Goal: Navigation & Orientation: Go to known website

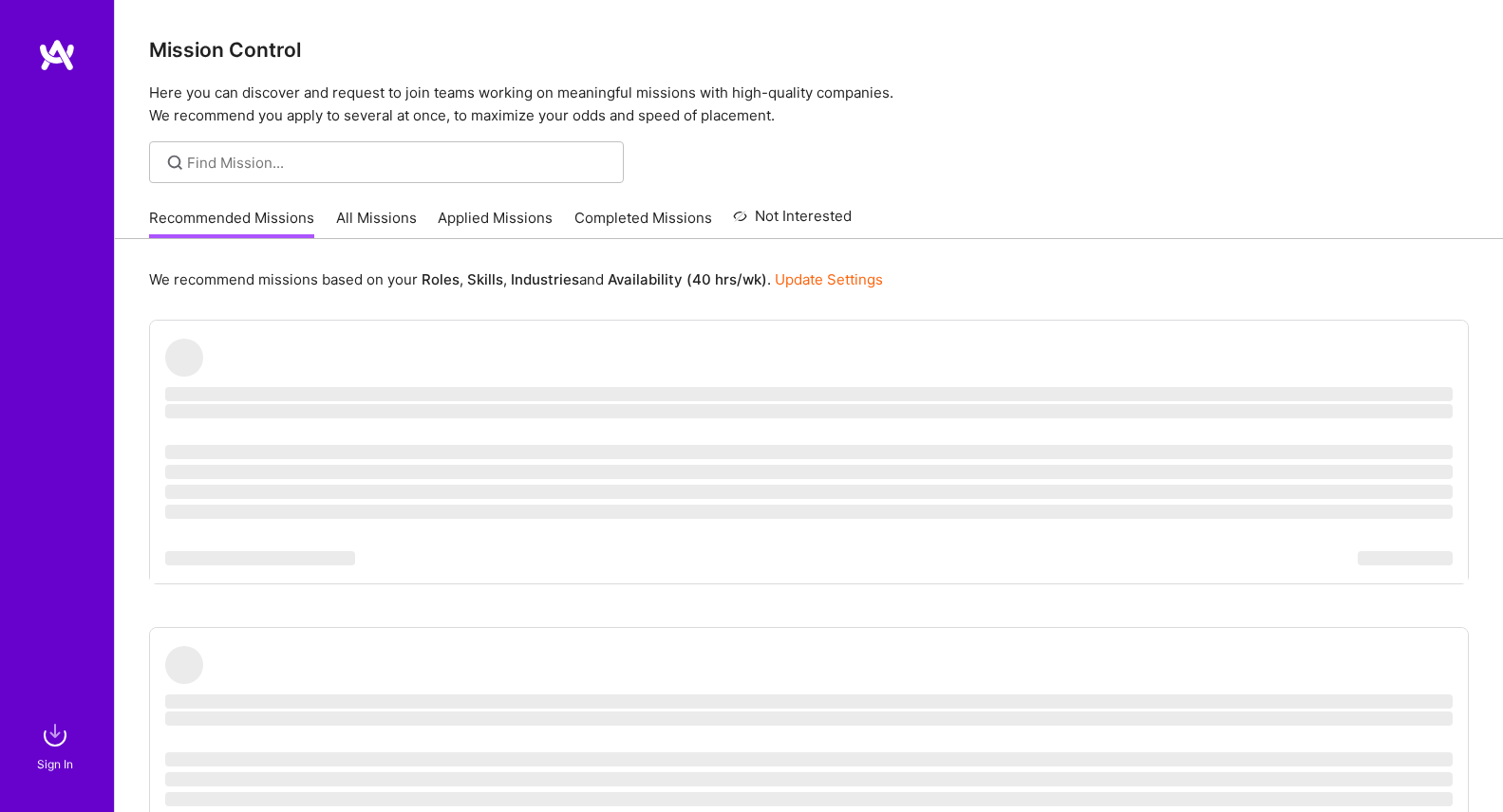
scroll to position [76, 0]
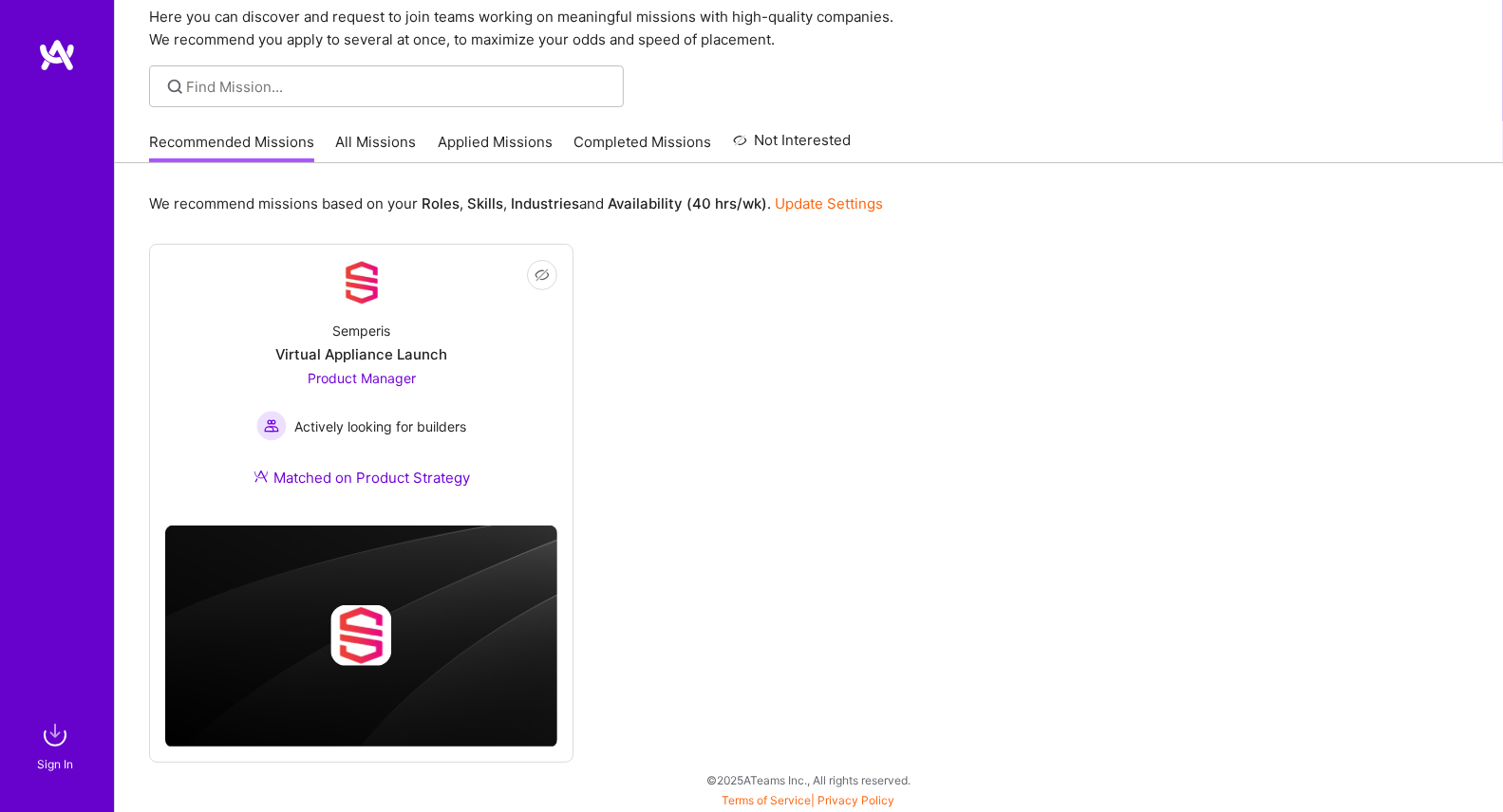
click at [50, 737] on img at bounding box center [55, 735] width 38 height 38
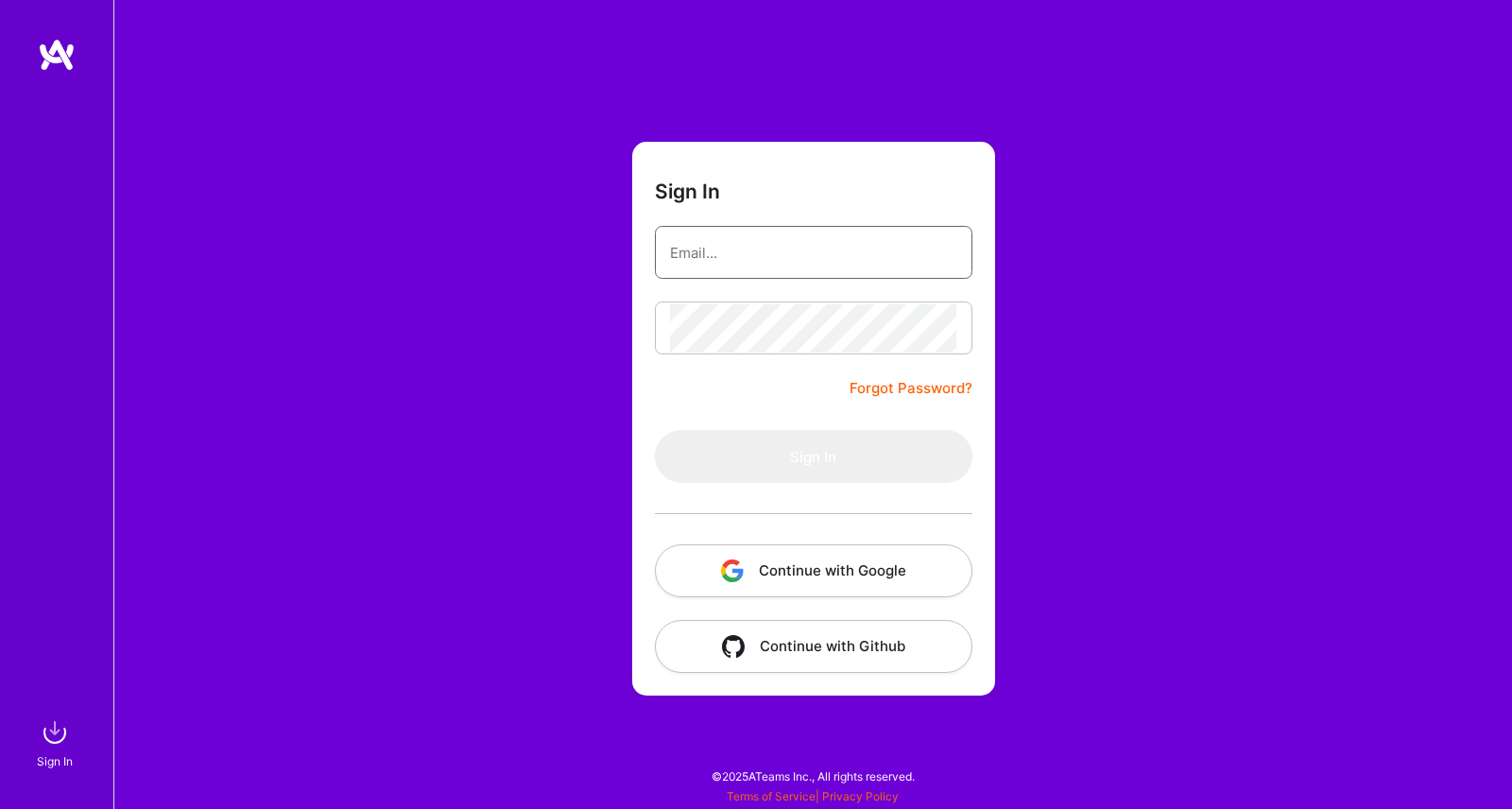
type input "[EMAIL_ADDRESS][DOMAIN_NAME]"
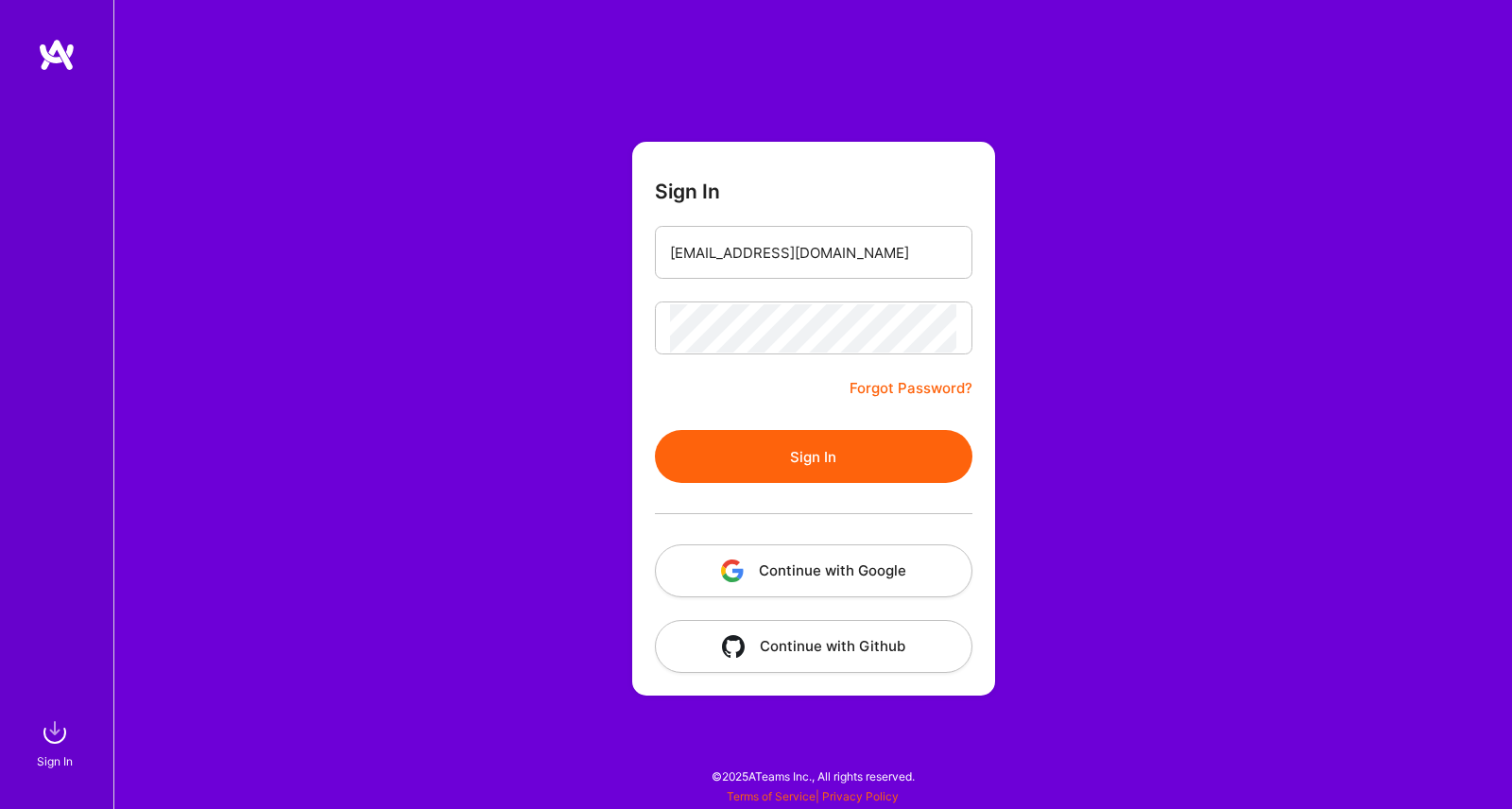
click at [789, 459] on button "Sign In" at bounding box center [814, 456] width 318 height 53
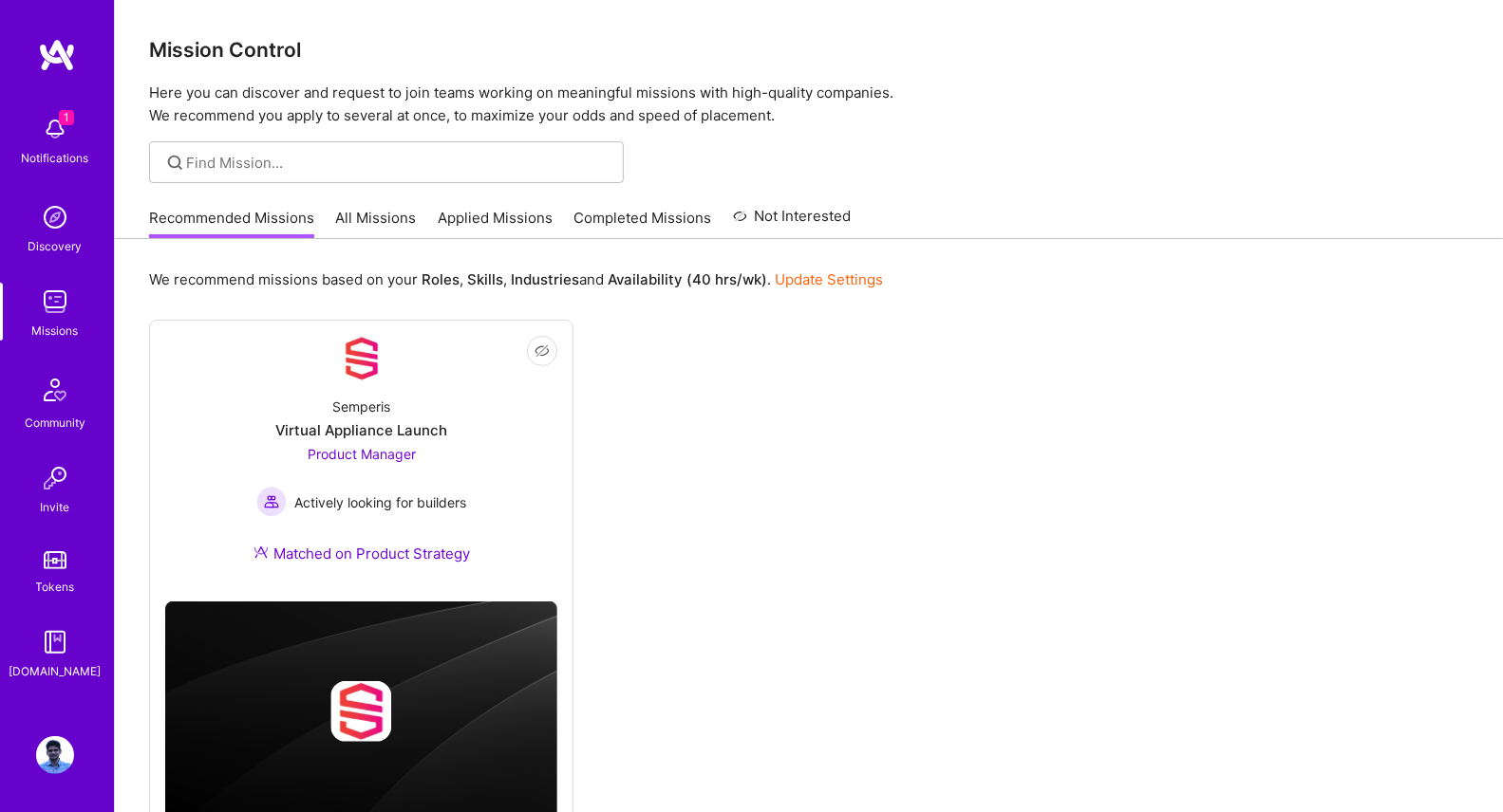
click at [57, 742] on img at bounding box center [55, 755] width 38 height 38
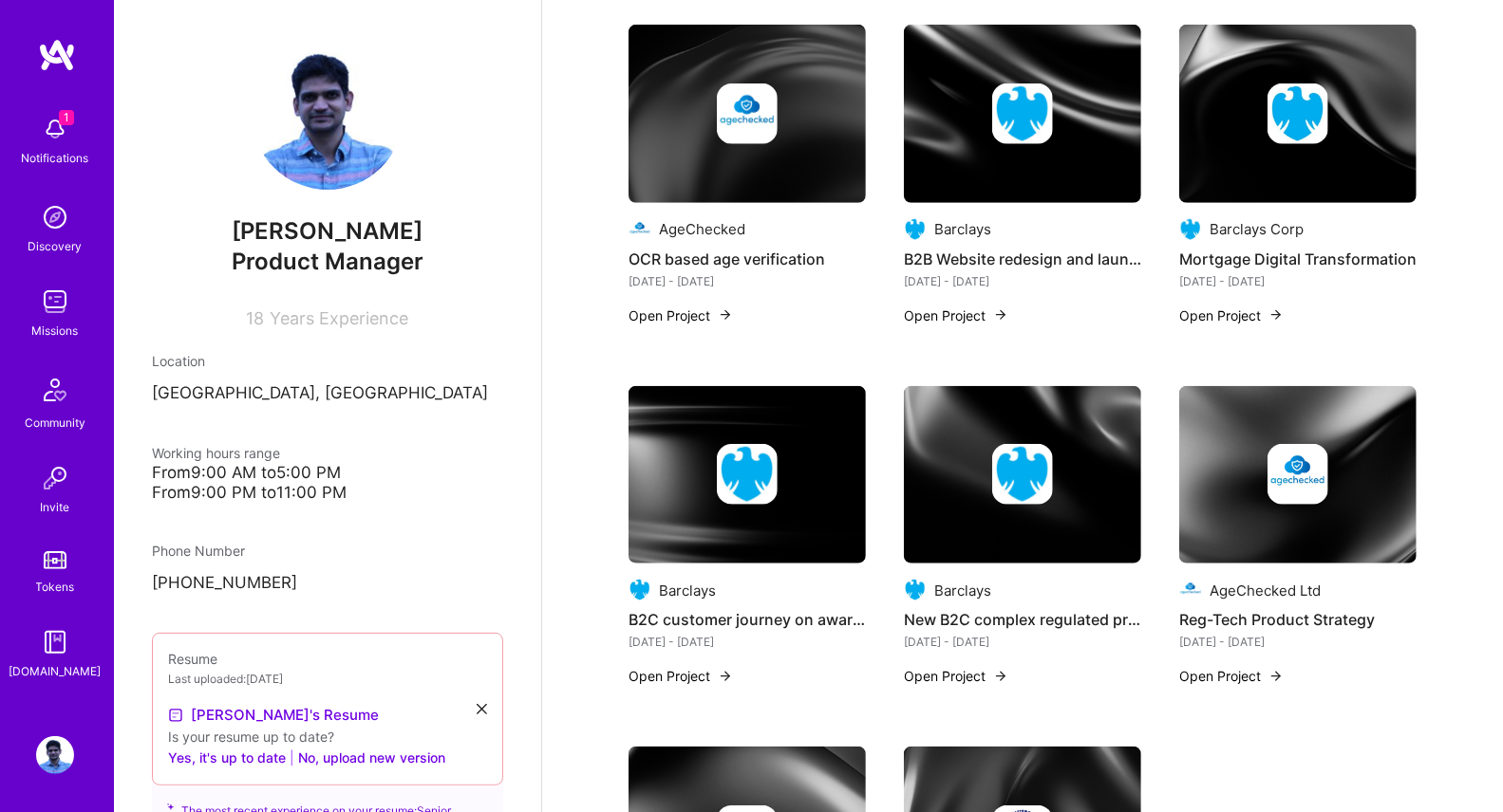
scroll to position [842, 0]
